Goal: Information Seeking & Learning: Learn about a topic

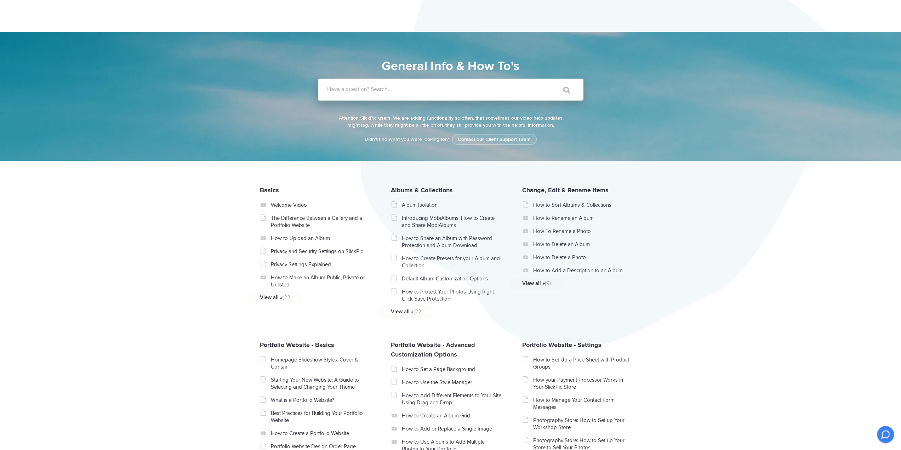
click at [452, 93] on input "Have a question? Search..." at bounding box center [436, 90] width 236 height 22
click at [508, 90] on label "Have a question? Search..." at bounding box center [459, 89] width 265 height 7
click at [508, 90] on input "Have a question? Search..." at bounding box center [436, 90] width 236 height 22
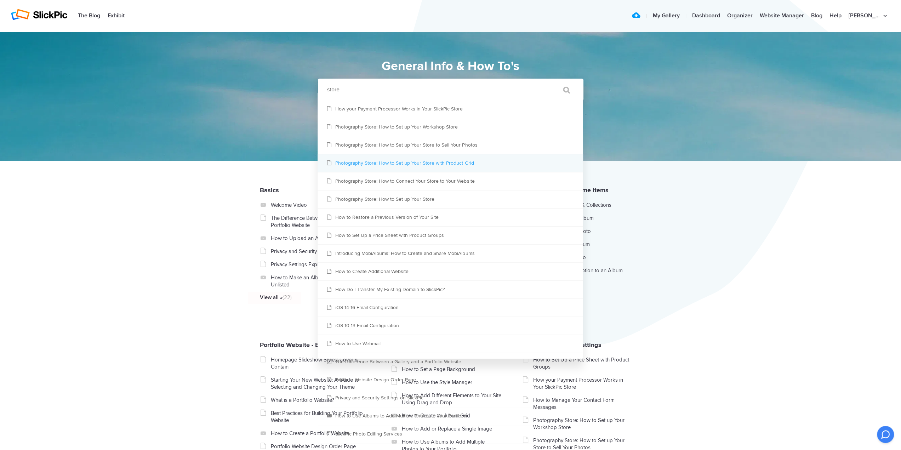
type input "store"
click at [466, 164] on link "Photography Store: How to Set up Your Store with Product Grid" at bounding box center [450, 163] width 265 height 18
click at [425, 128] on link "Photography Store: How to Set up Your Workshop Store" at bounding box center [450, 127] width 265 height 18
click at [422, 143] on link "Photography Store: How to Set up Your Store to Sell Your Photos" at bounding box center [450, 145] width 265 height 18
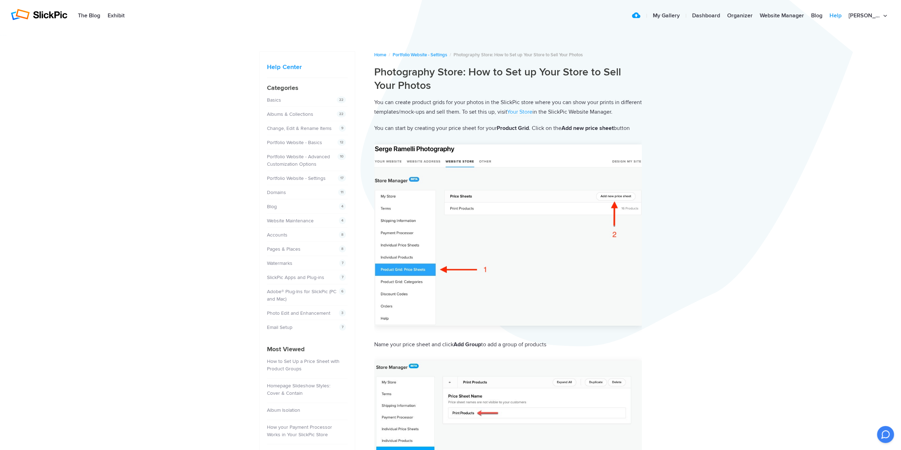
click at [845, 15] on link "Help" at bounding box center [835, 16] width 19 height 14
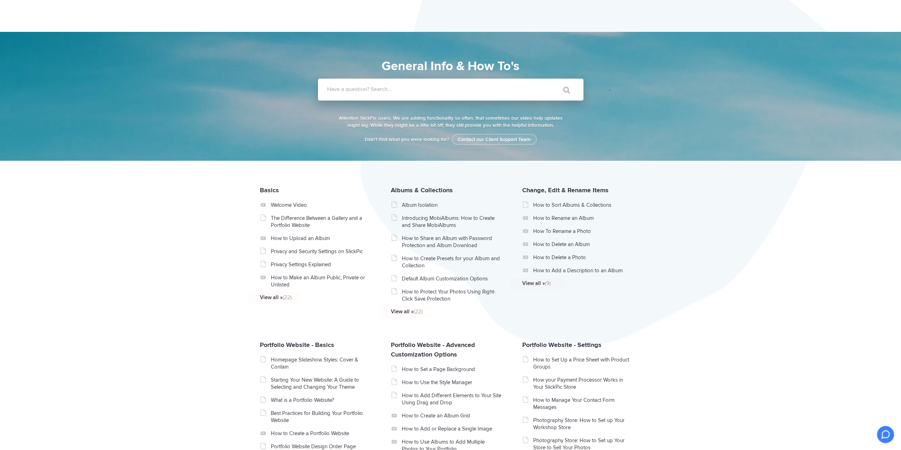
click at [424, 88] on label "Have a question? Search..." at bounding box center [459, 89] width 265 height 7
click at [424, 88] on input "Have a question? Search..." at bounding box center [436, 90] width 236 height 22
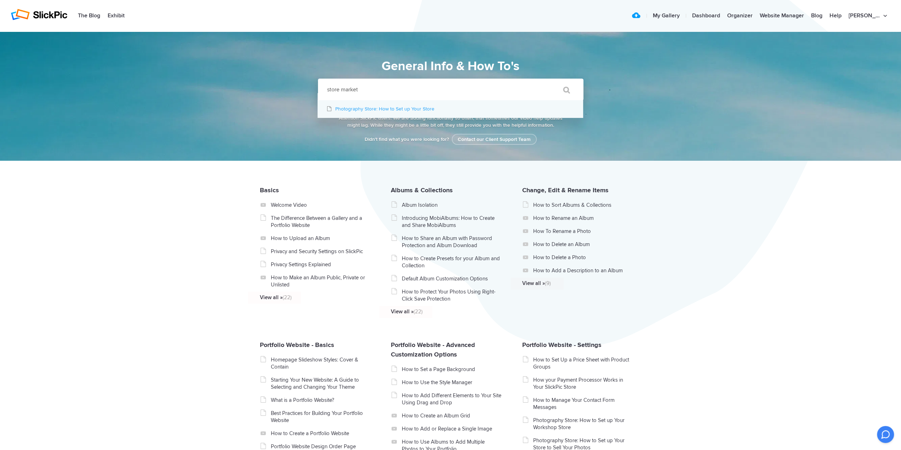
type input "store market"
click at [392, 109] on link "Photography Store: How to Set up Your Store" at bounding box center [450, 109] width 265 height 18
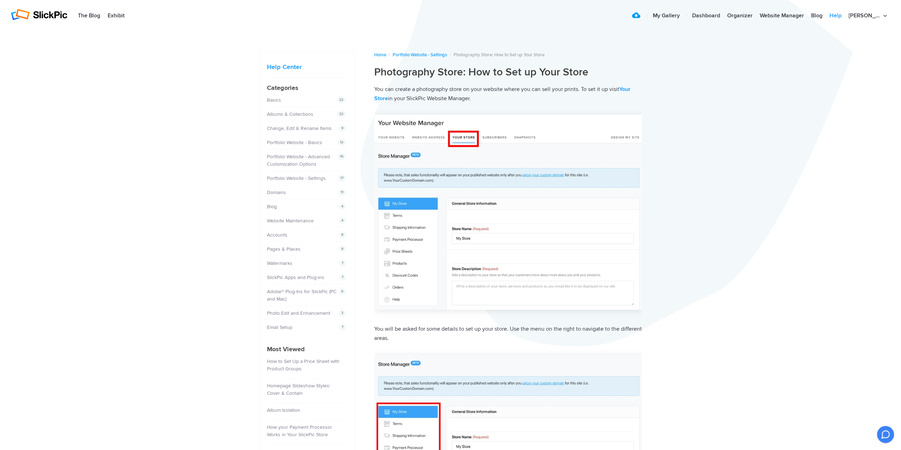
click at [842, 15] on link "Help" at bounding box center [835, 16] width 19 height 14
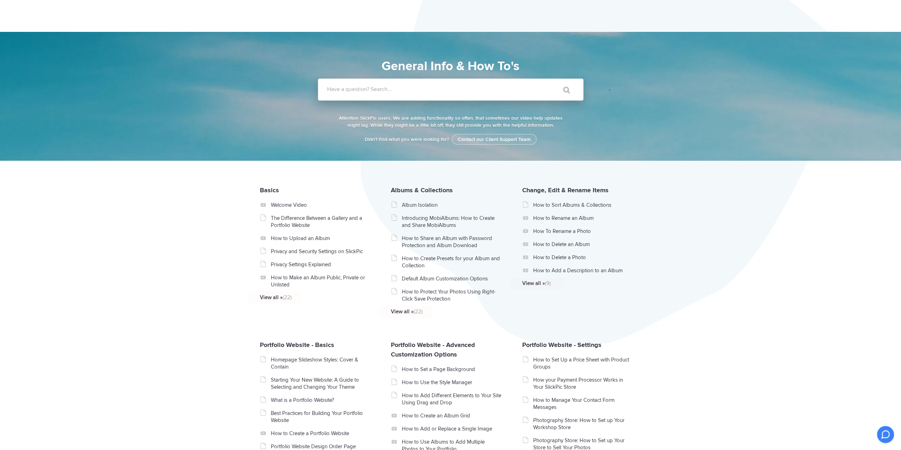
click at [401, 87] on label "Have a question? Search..." at bounding box center [459, 89] width 265 height 7
click at [401, 87] on input "Have a question? Search..." at bounding box center [436, 90] width 236 height 22
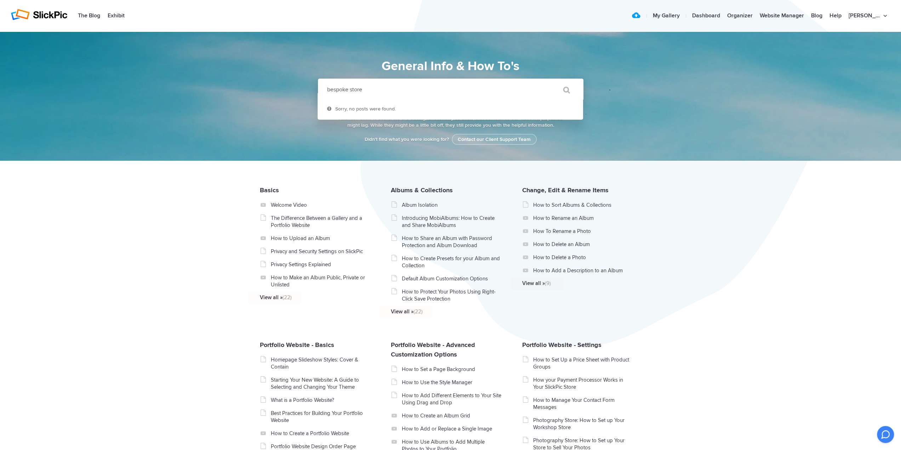
type input "bespoke store"
click at [548, 81] on input "" at bounding box center [563, 89] width 30 height 17
